Goal: Information Seeking & Learning: Learn about a topic

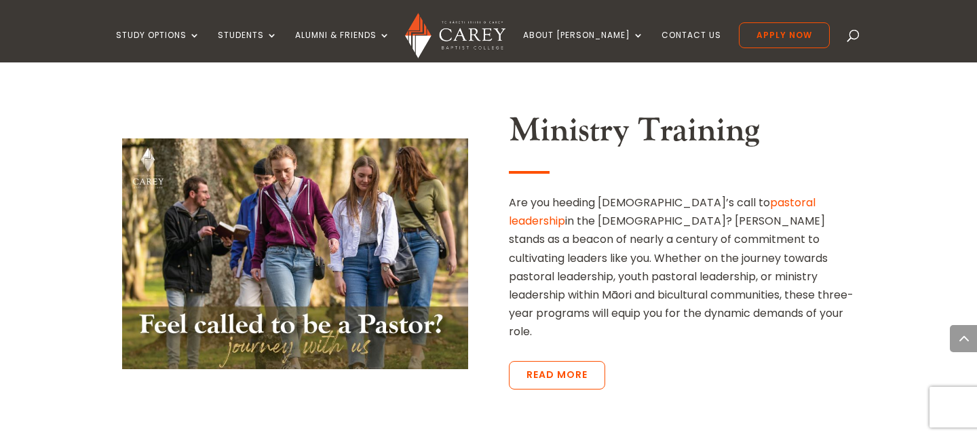
scroll to position [3015, 0]
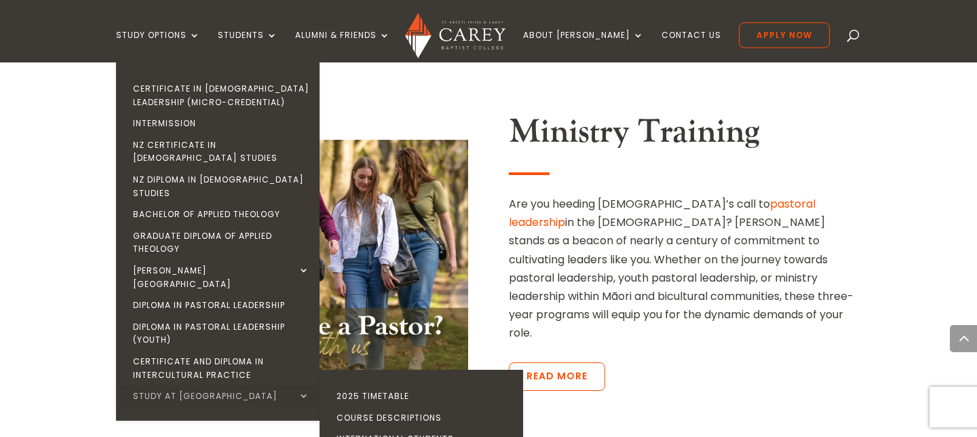
click at [237, 385] on link "Study at [GEOGRAPHIC_DATA]" at bounding box center [221, 396] width 204 height 22
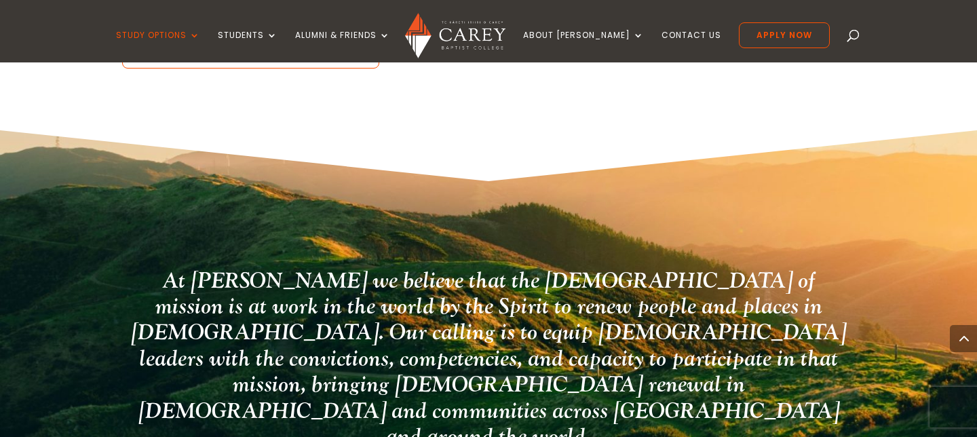
scroll to position [3463, 0]
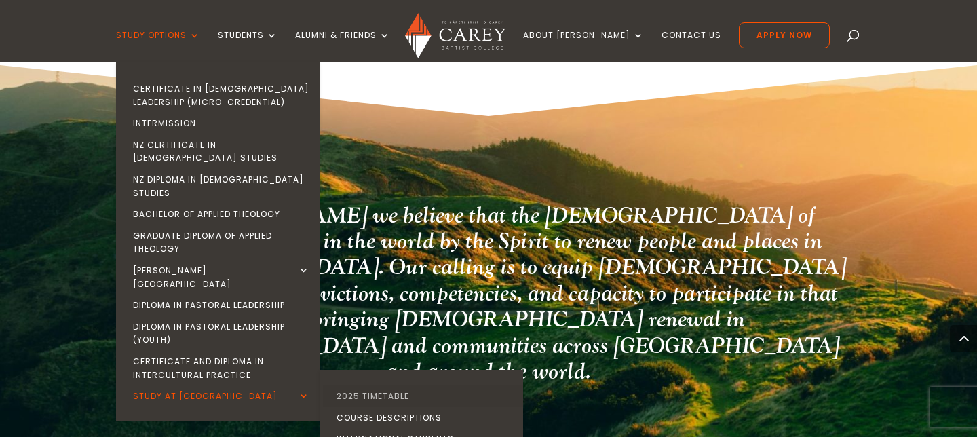
click at [422, 385] on link "2025 Timetable" at bounding box center [425, 396] width 204 height 22
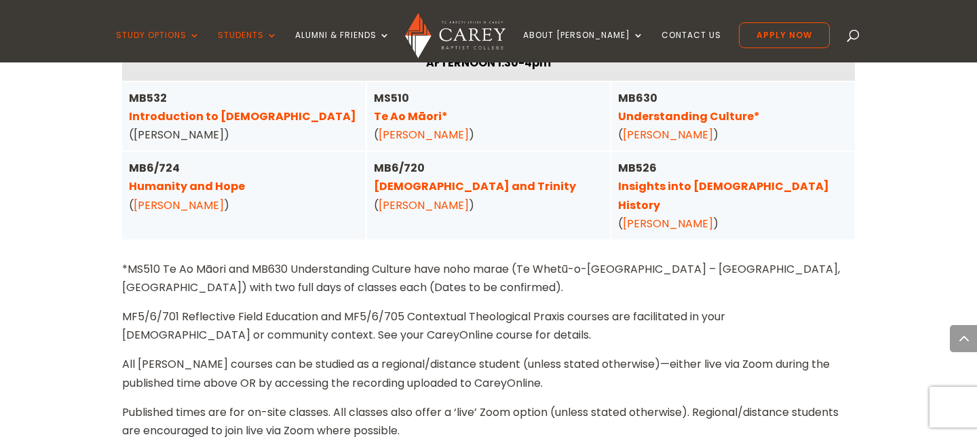
scroll to position [3738, 0]
click at [446, 179] on link "Christ and Trinity" at bounding box center [475, 187] width 202 height 16
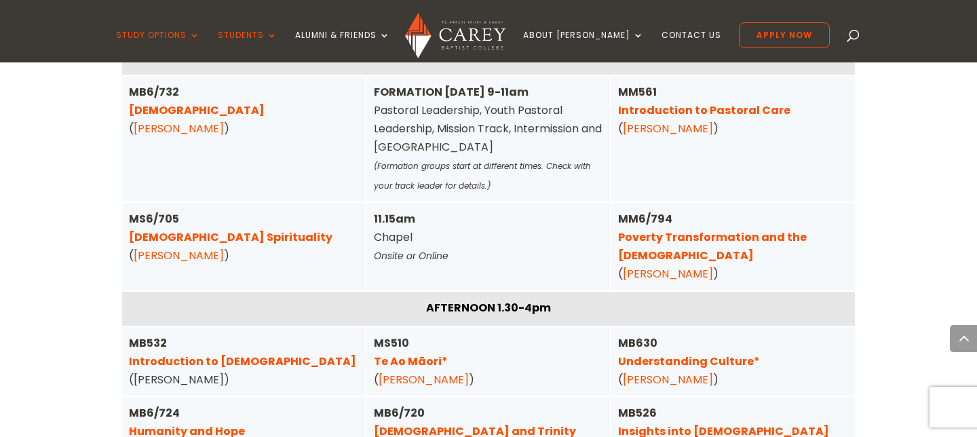
scroll to position [3490, 0]
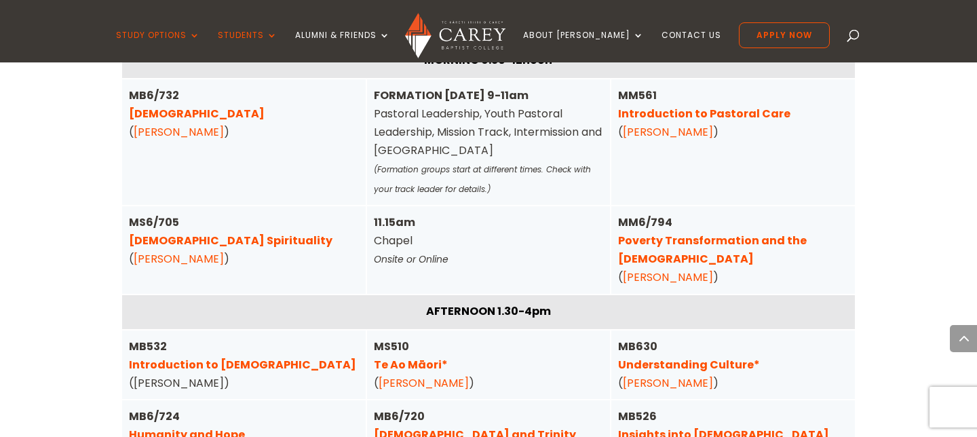
click at [209, 337] on div "MB532 Introduction to the New Testament (Grace Chamberlain)" at bounding box center [244, 365] width 230 height 56
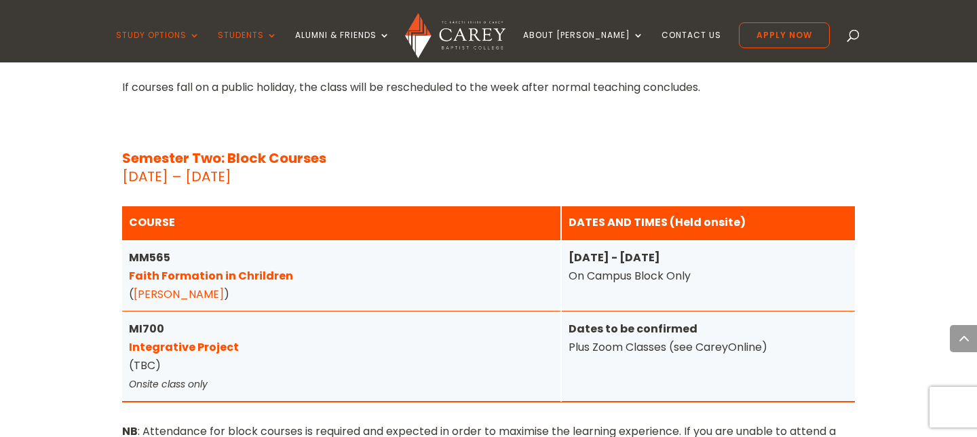
scroll to position [5395, 0]
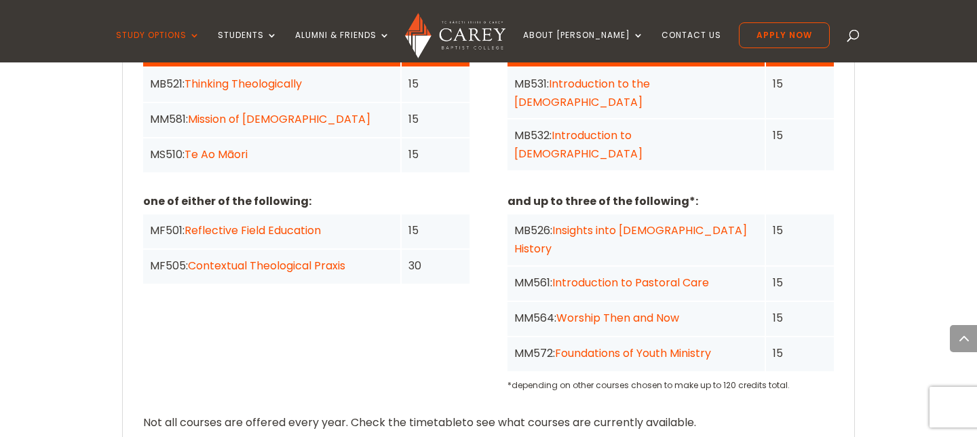
scroll to position [1242, 0]
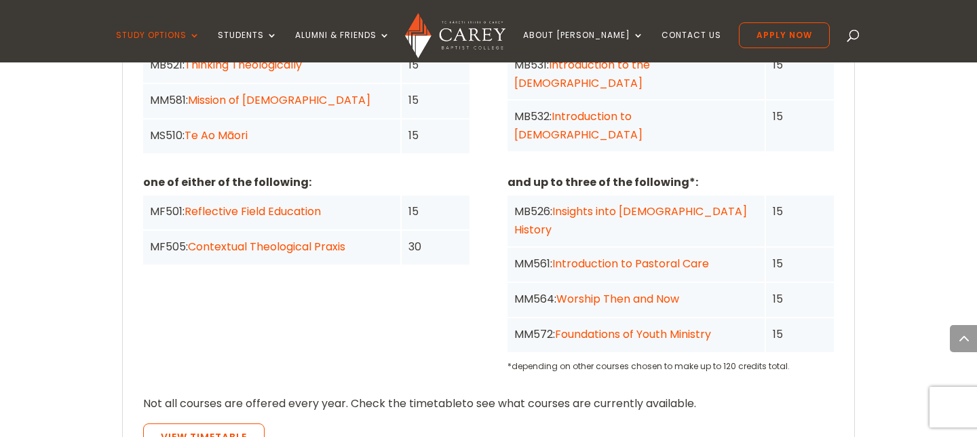
click at [605, 326] on link "Foundations of Youth Ministry" at bounding box center [633, 334] width 156 height 16
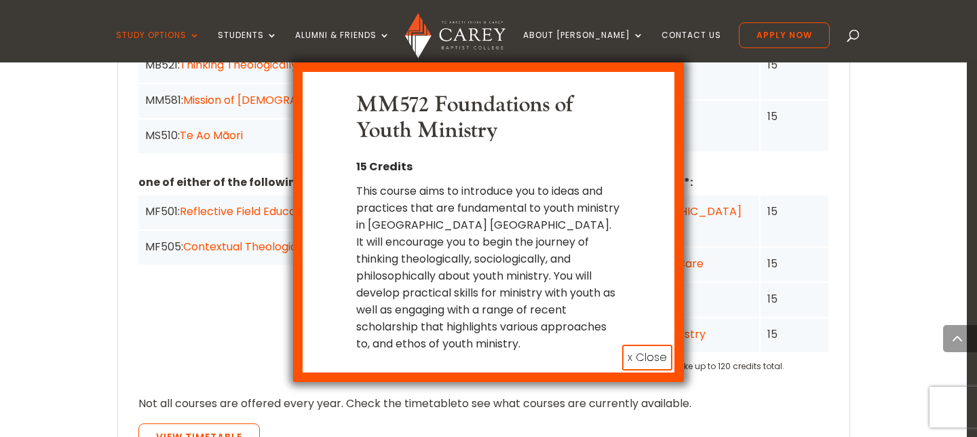
click at [653, 358] on button "x Close" at bounding box center [647, 358] width 50 height 26
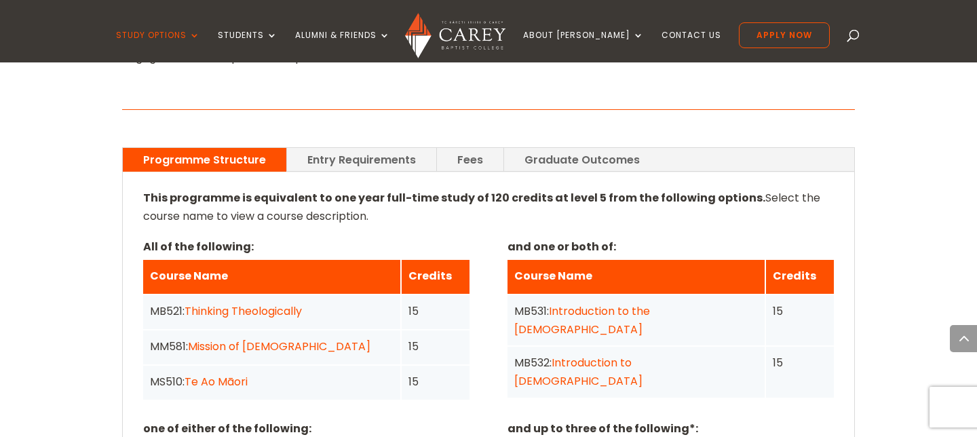
scroll to position [997, 0]
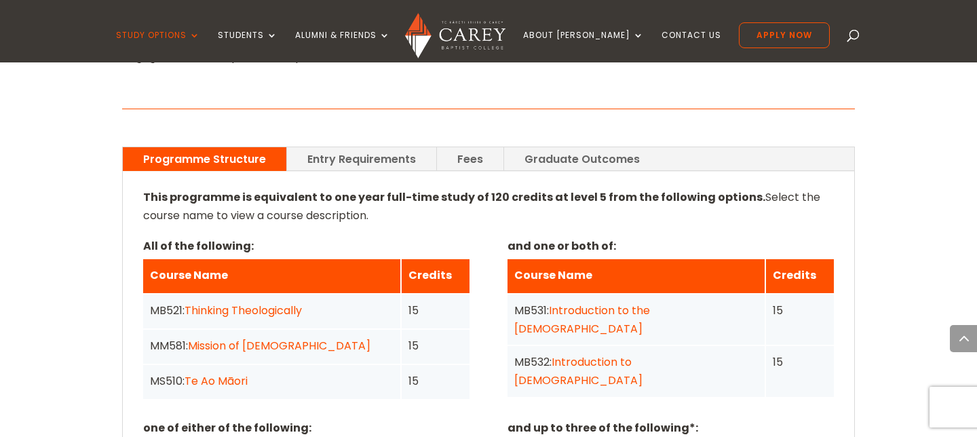
click at [604, 147] on link "Graduate Outcomes" at bounding box center [582, 159] width 156 height 24
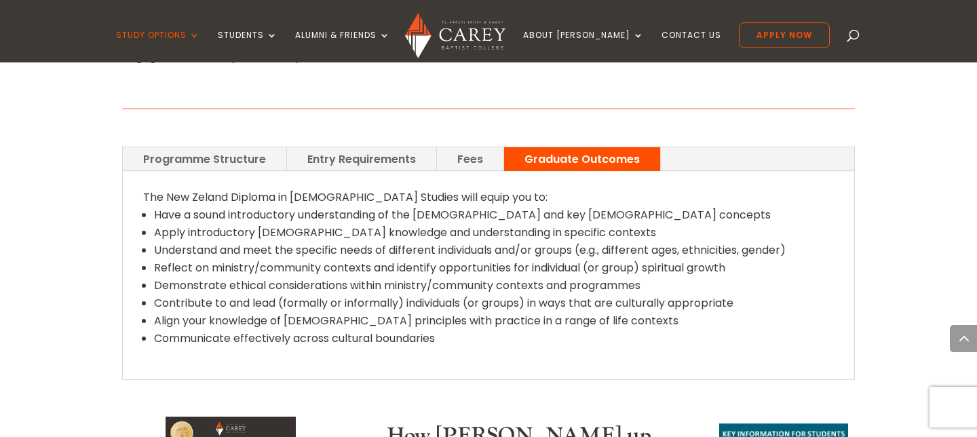
click at [471, 147] on link "Fees" at bounding box center [470, 159] width 66 height 24
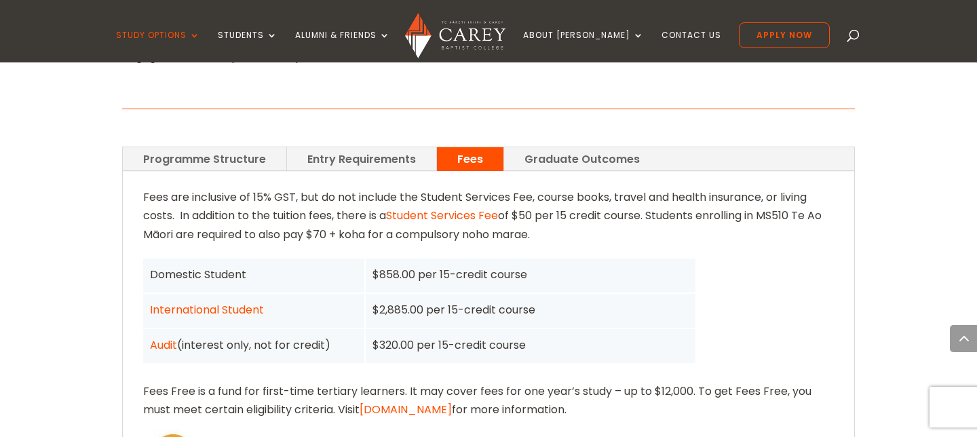
click at [358, 147] on link "Entry Requirements" at bounding box center [361, 159] width 149 height 24
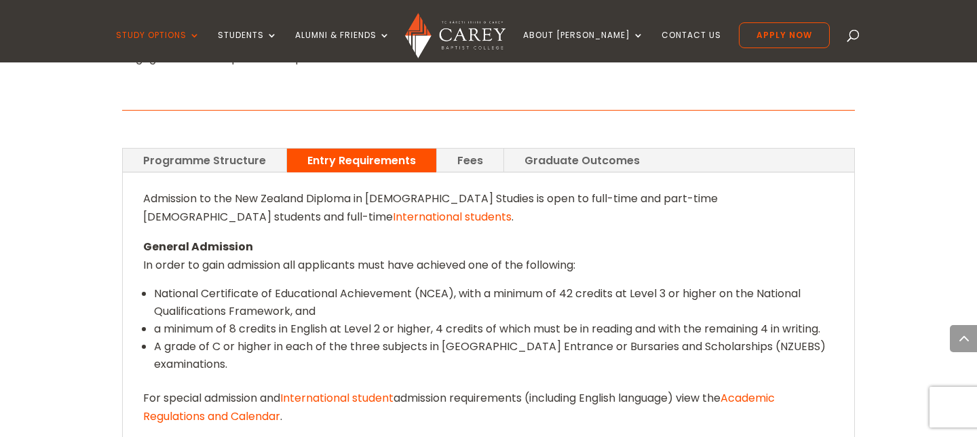
scroll to position [988, 0]
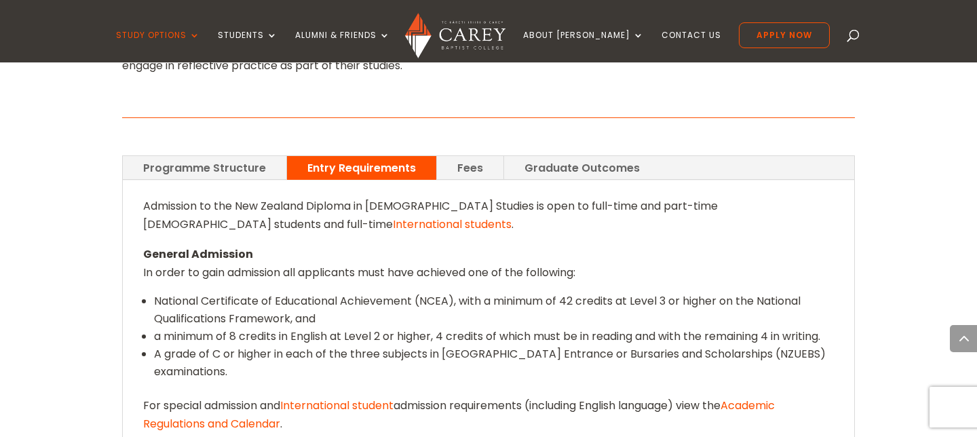
click at [206, 156] on link "Programme Structure" at bounding box center [205, 168] width 164 height 24
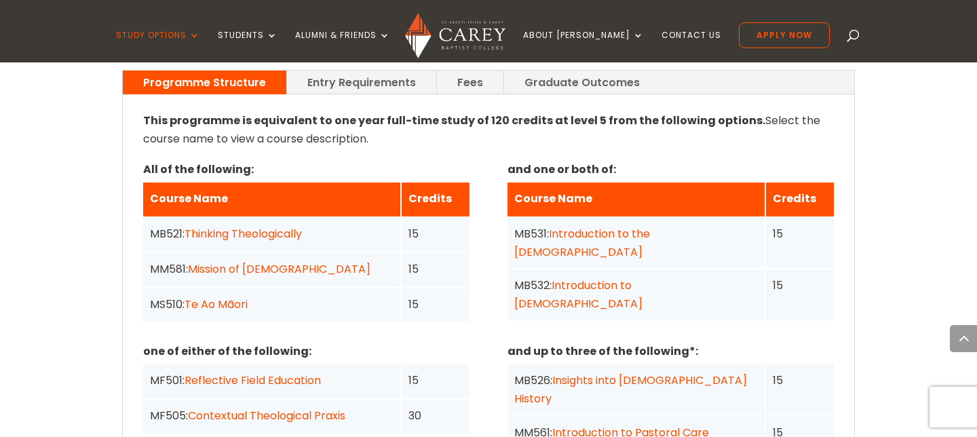
scroll to position [1072, 0]
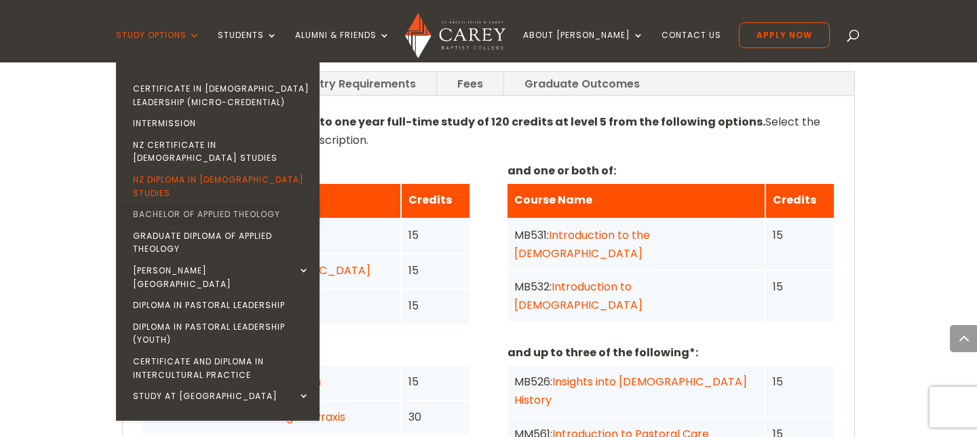
click at [192, 204] on link "Bachelor of Applied Theology" at bounding box center [221, 215] width 204 height 22
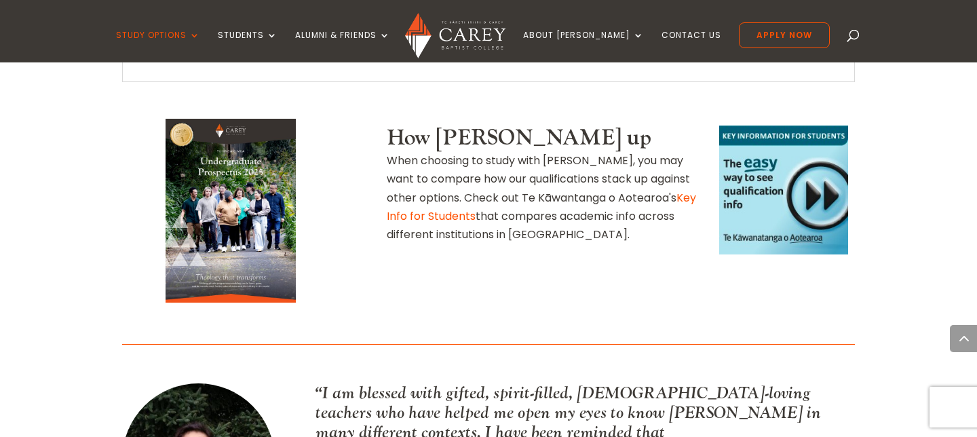
scroll to position [1674, 0]
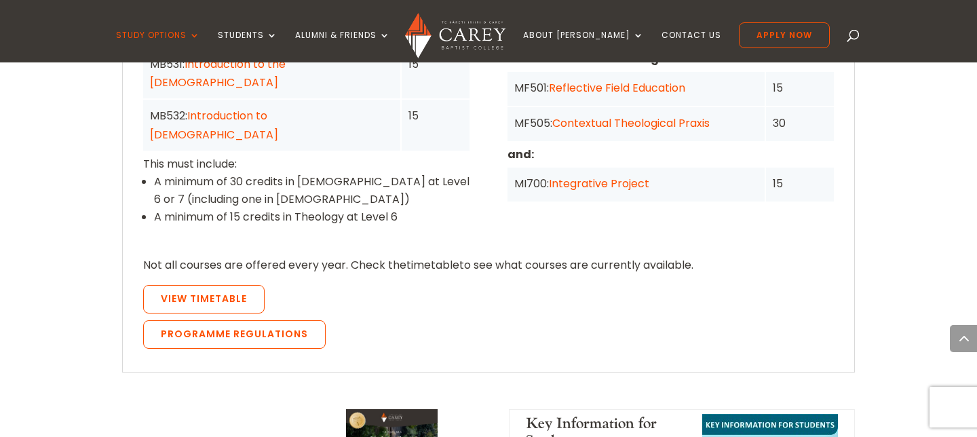
scroll to position [1324, 0]
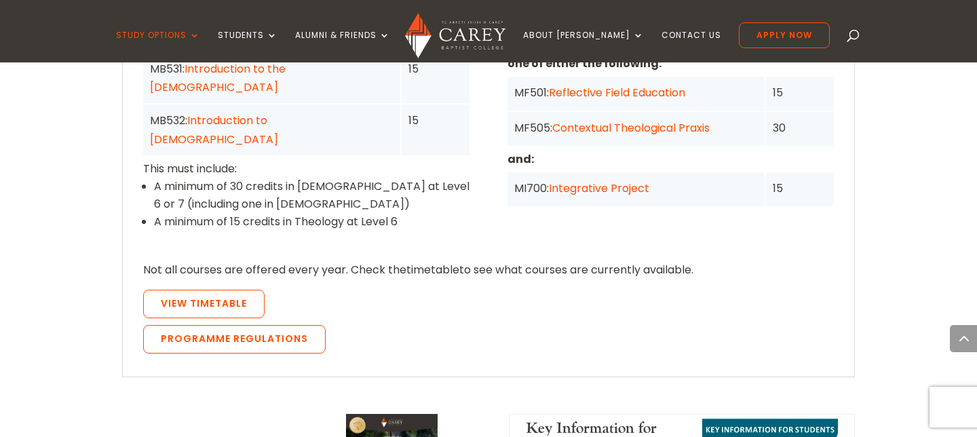
click at [584, 180] on link "Integrative Project" at bounding box center [599, 188] width 100 height 16
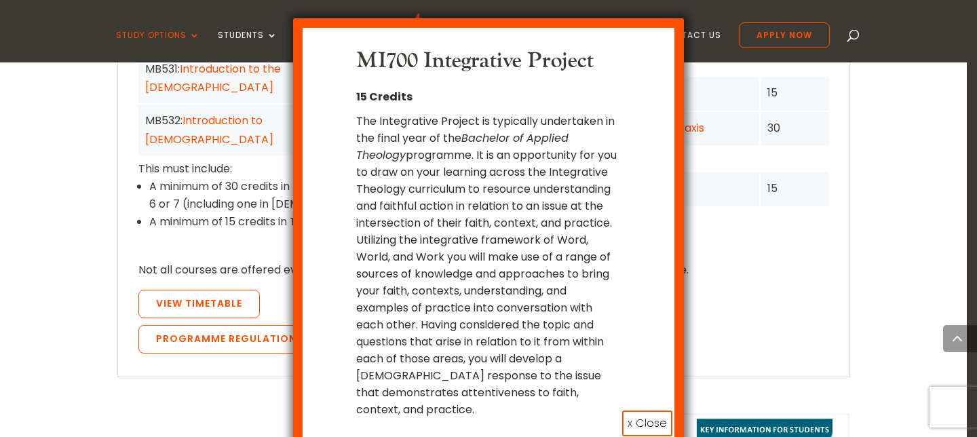
click at [638, 411] on button "x Close" at bounding box center [647, 424] width 50 height 26
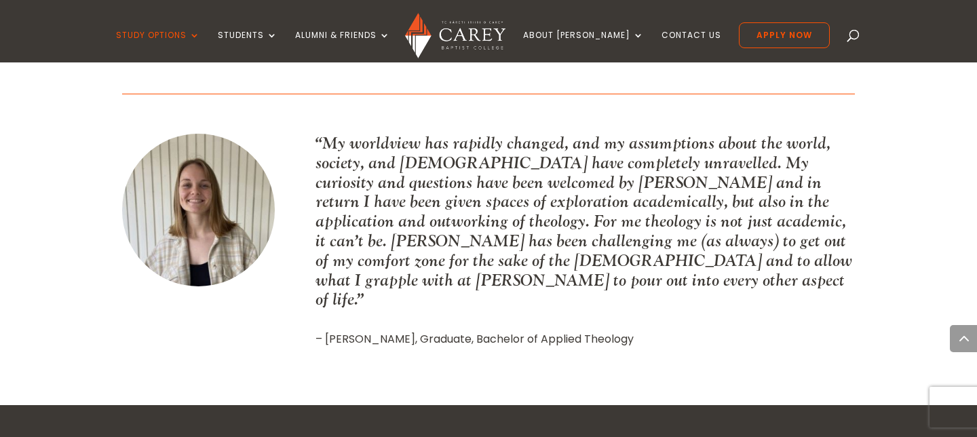
scroll to position [1845, 0]
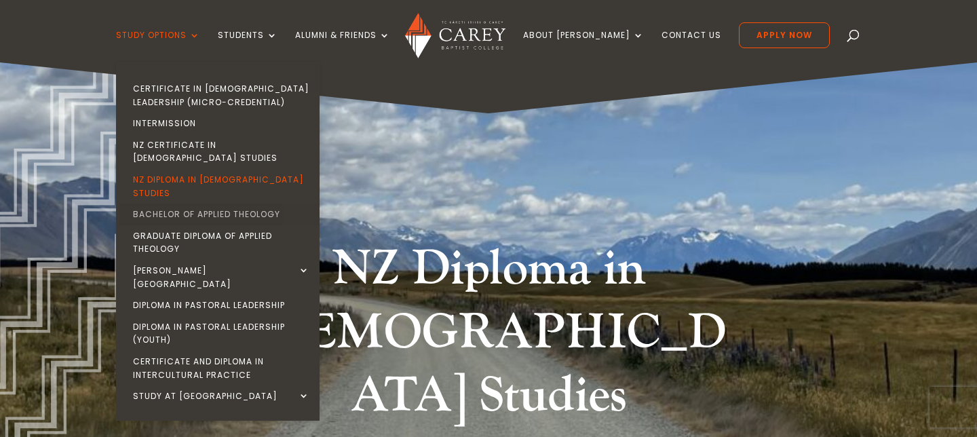
click at [231, 204] on link "Bachelor of Applied Theology" at bounding box center [221, 215] width 204 height 22
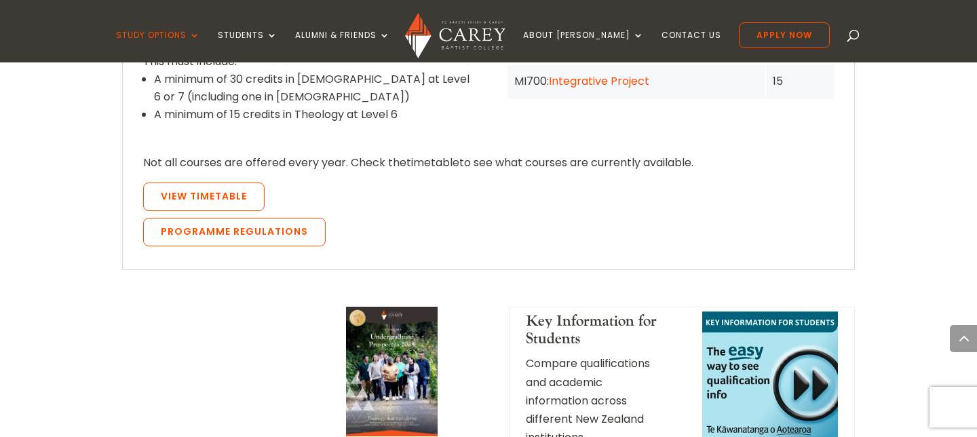
scroll to position [1419, 0]
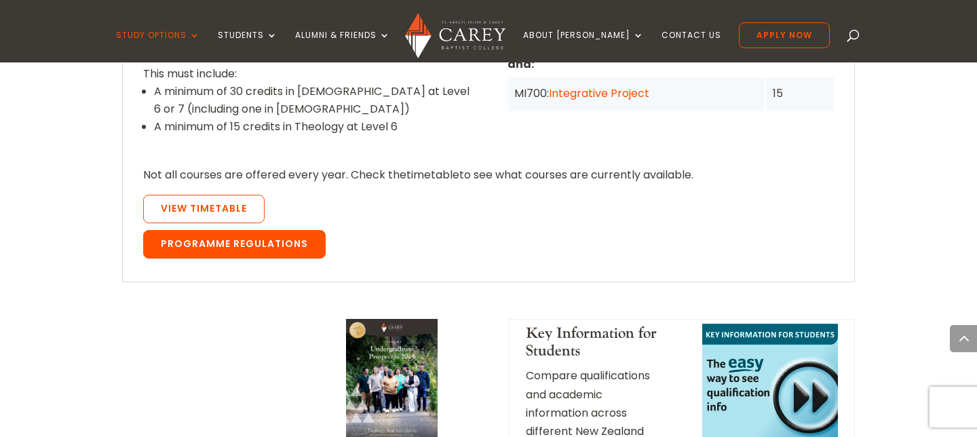
click at [269, 230] on link "Programme Regulations" at bounding box center [234, 244] width 183 height 28
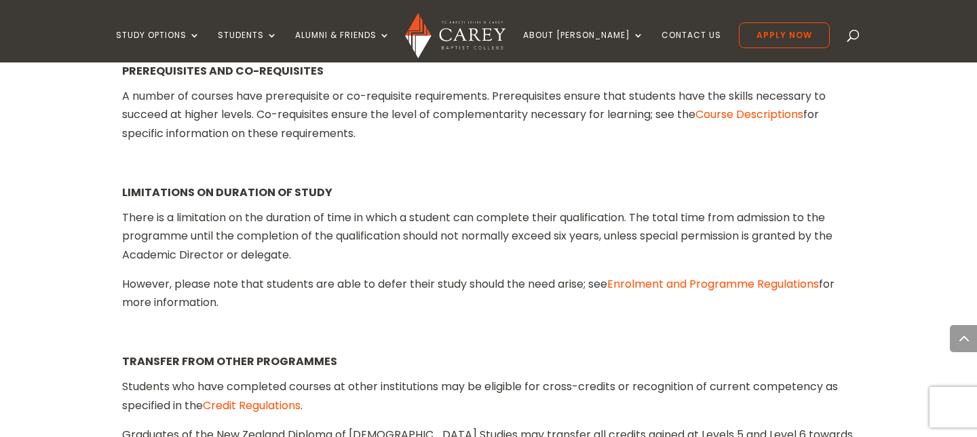
scroll to position [1880, 0]
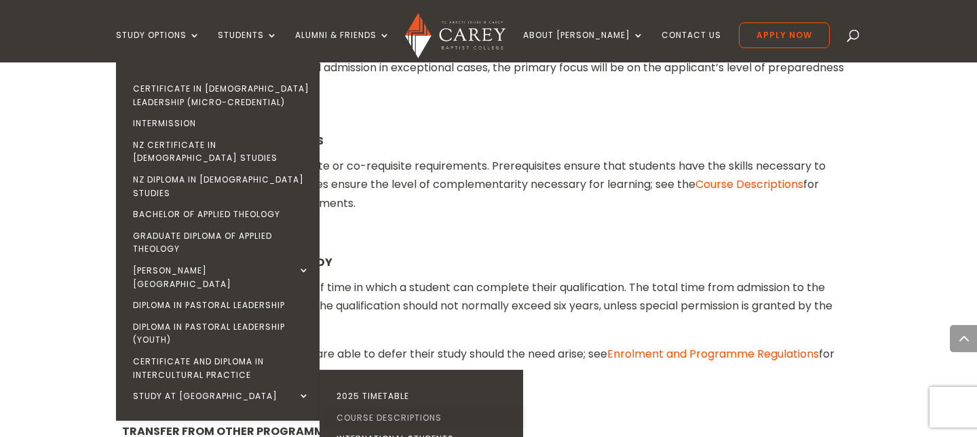
click at [398, 407] on link "Course Descriptions" at bounding box center [425, 418] width 204 height 22
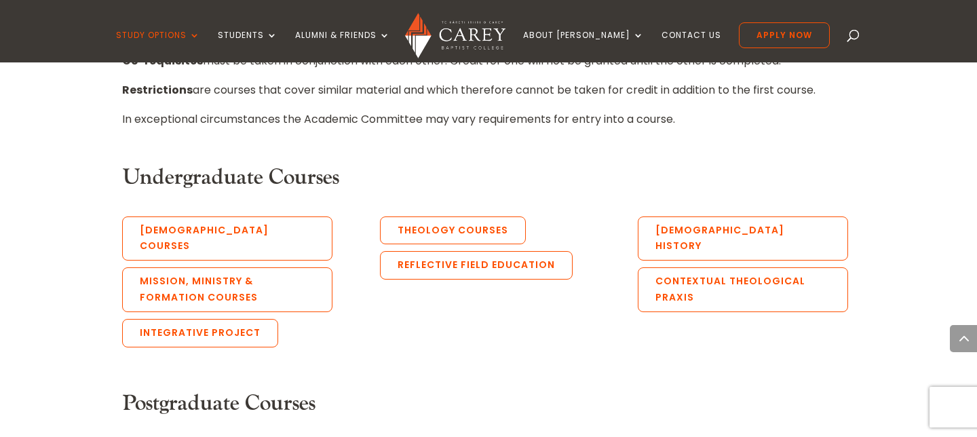
scroll to position [699, 0]
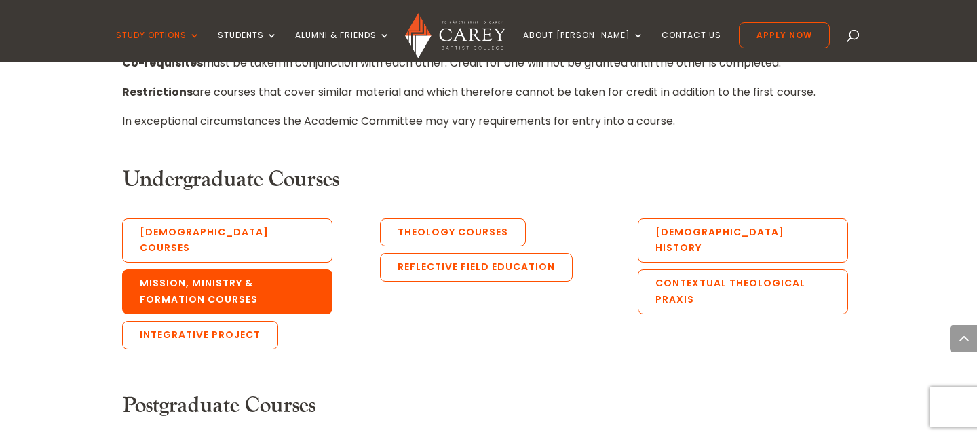
click at [254, 269] on link "Mission, Ministry & Formation Courses" at bounding box center [227, 291] width 210 height 45
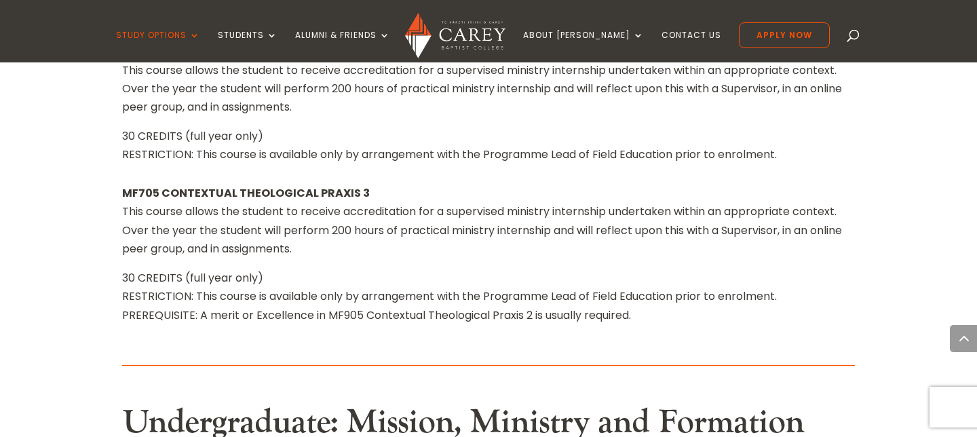
scroll to position [10396, 0]
